Goal: Browse casually: Explore the website without a specific task or goal

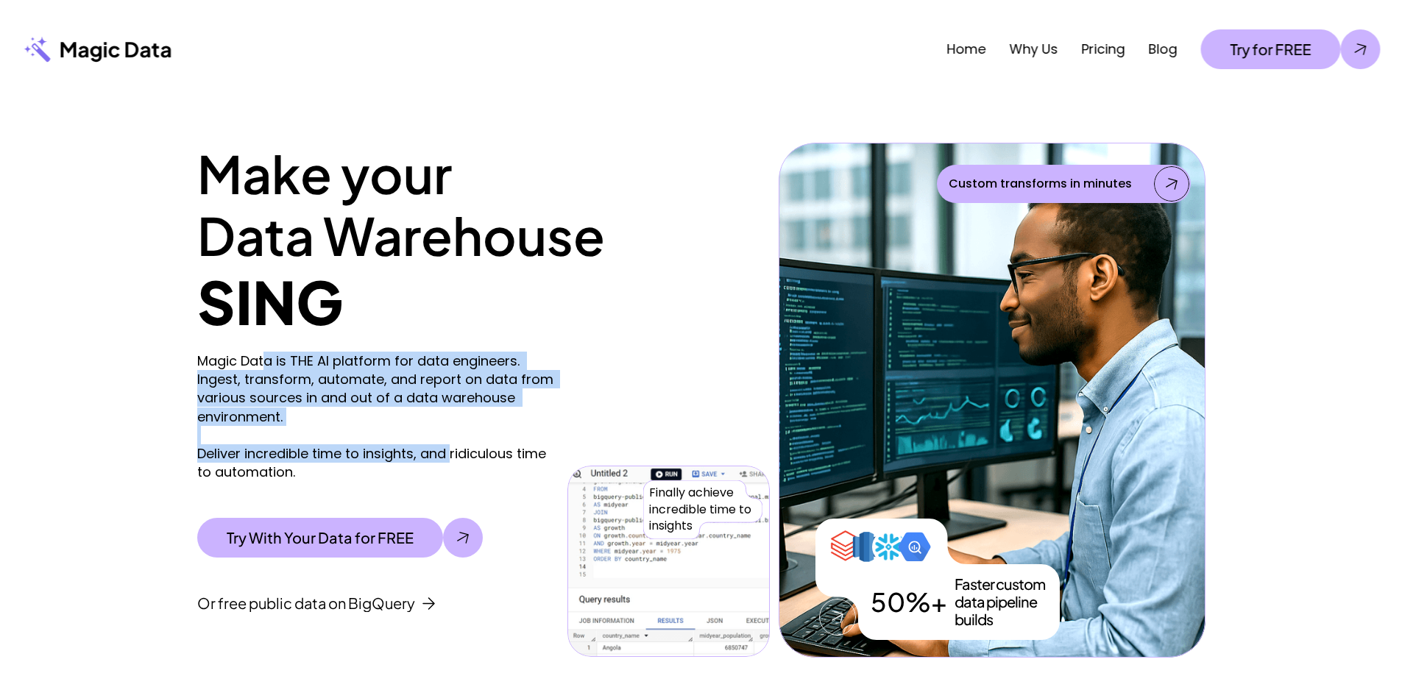
drag, startPoint x: 268, startPoint y: 367, endPoint x: 453, endPoint y: 449, distance: 202.6
click at [453, 449] on p "Magic Data is THE AI platform for data engineers. Ingest, transform, automate, …" at bounding box center [378, 416] width 363 height 129
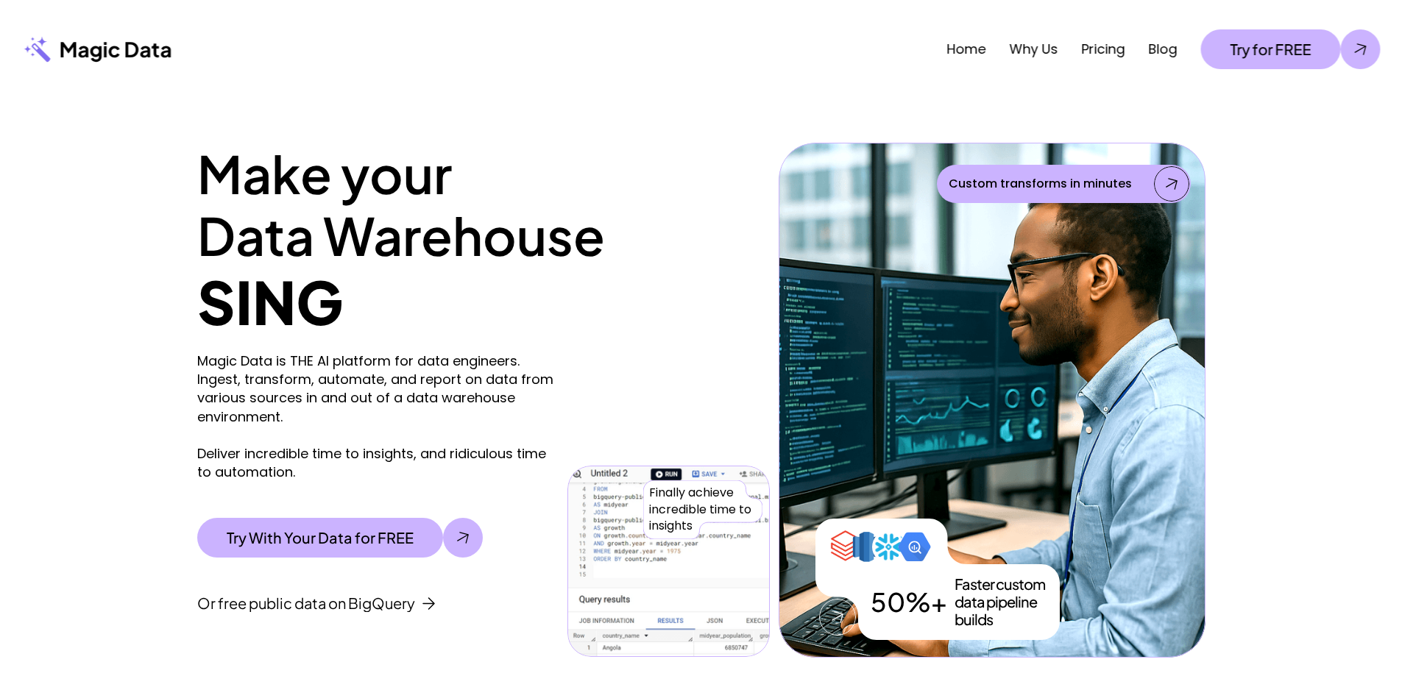
drag, startPoint x: 489, startPoint y: 471, endPoint x: 363, endPoint y: 353, distance: 172.8
click at [363, 353] on p "Magic Data is THE AI platform for data engineers. Ingest, transform, automate, …" at bounding box center [378, 416] width 363 height 129
drag, startPoint x: 514, startPoint y: 485, endPoint x: 395, endPoint y: 377, distance: 160.4
click at [395, 377] on div "Magic Data is THE AI platform for data engineers. Ingest, transform, automate, …" at bounding box center [378, 482] width 363 height 260
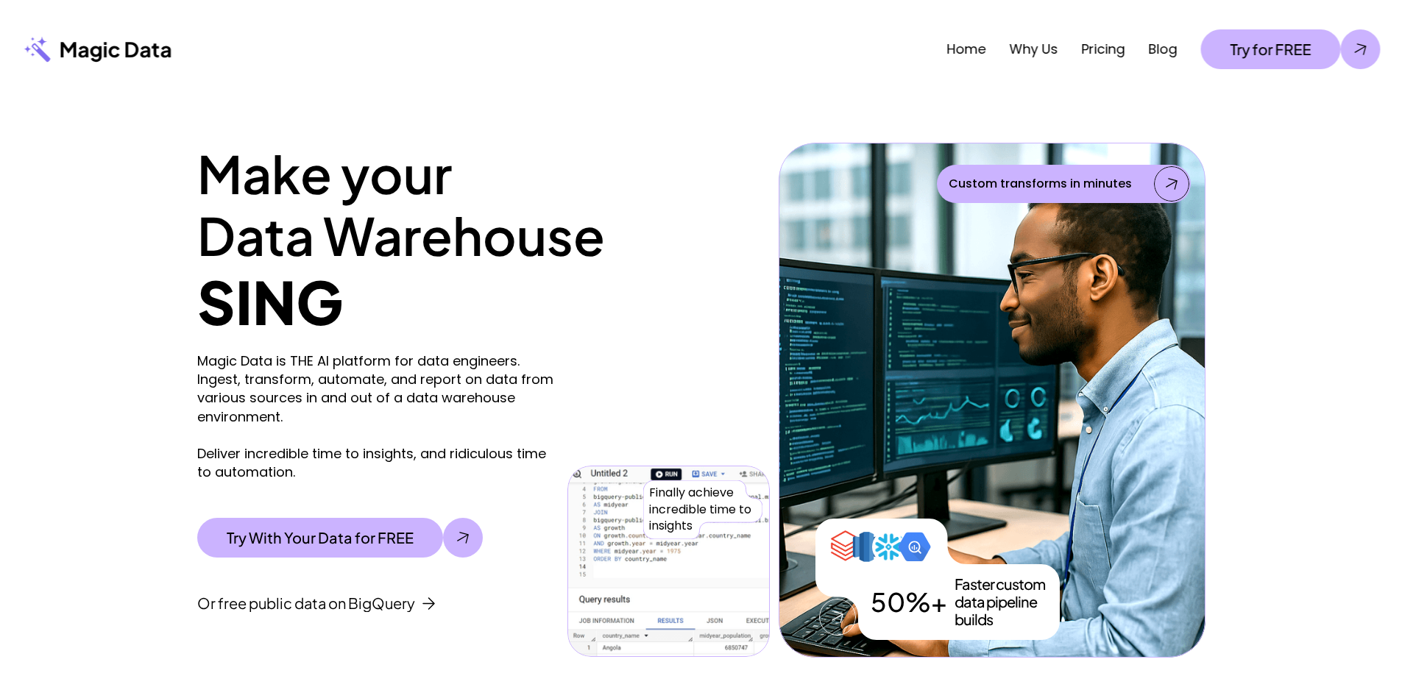
click at [395, 377] on p "Magic Data is THE AI platform for data engineers. Ingest, transform, automate, …" at bounding box center [378, 416] width 363 height 129
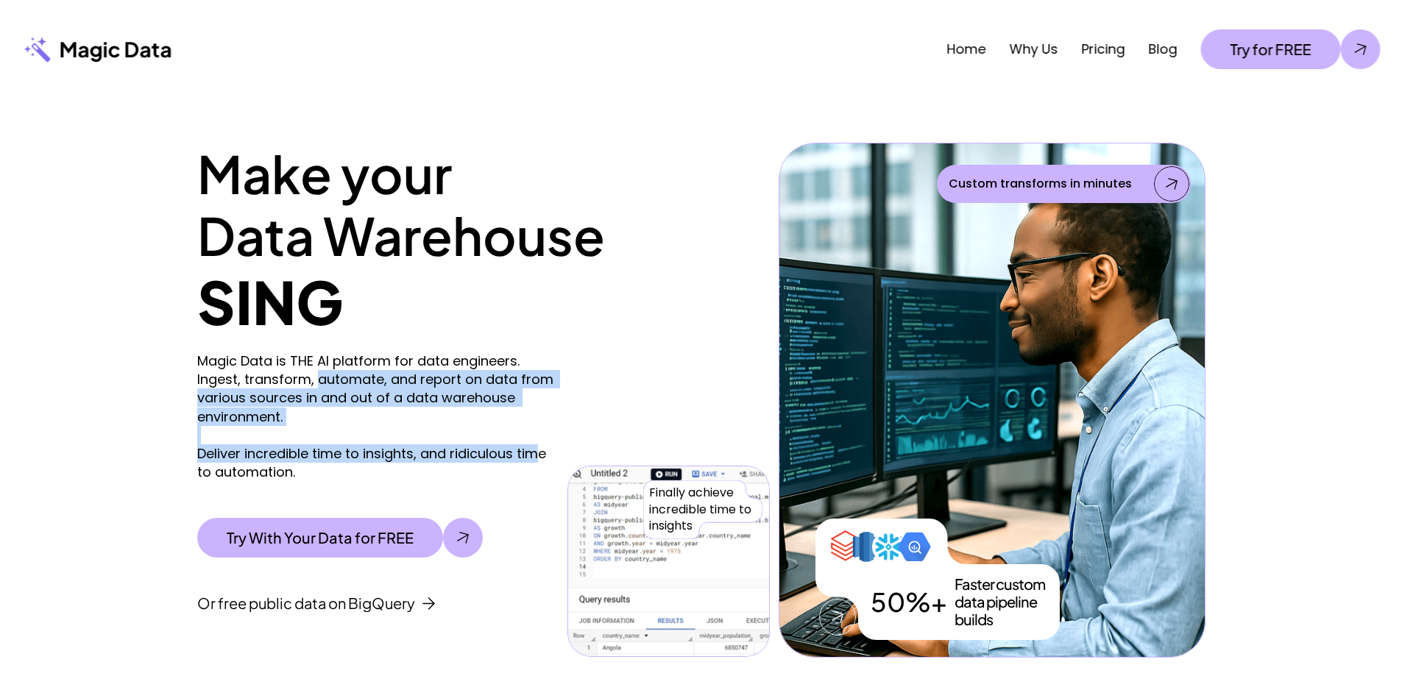
drag, startPoint x: 314, startPoint y: 377, endPoint x: 540, endPoint y: 458, distance: 240.2
click at [540, 458] on p "Magic Data is THE AI platform for data engineers. Ingest, transform, automate, …" at bounding box center [378, 416] width 363 height 129
click at [539, 458] on p "Magic Data is THE AI platform for data engineers. Ingest, transform, automate, …" at bounding box center [378, 416] width 363 height 129
